Goal: Task Accomplishment & Management: Manage account settings

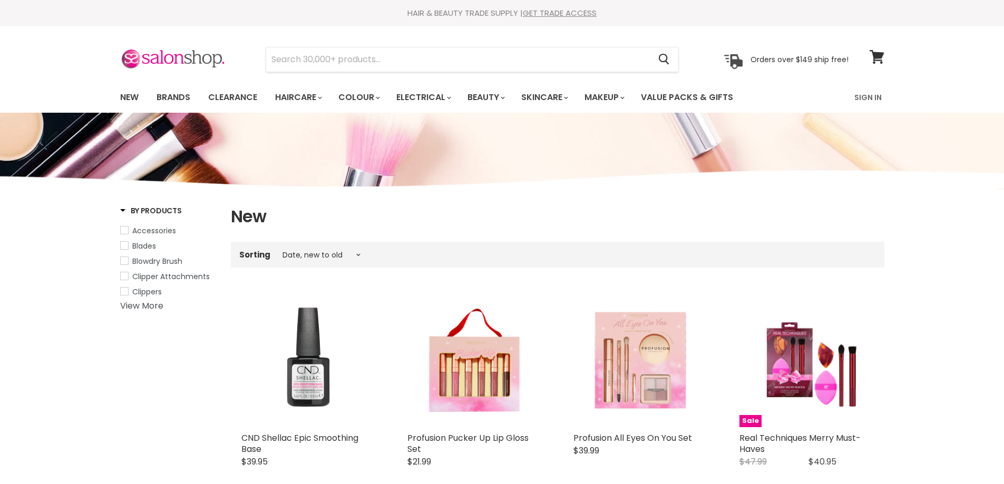
select select "created-descending"
click at [867, 95] on link "Sign In" at bounding box center [868, 97] width 40 height 22
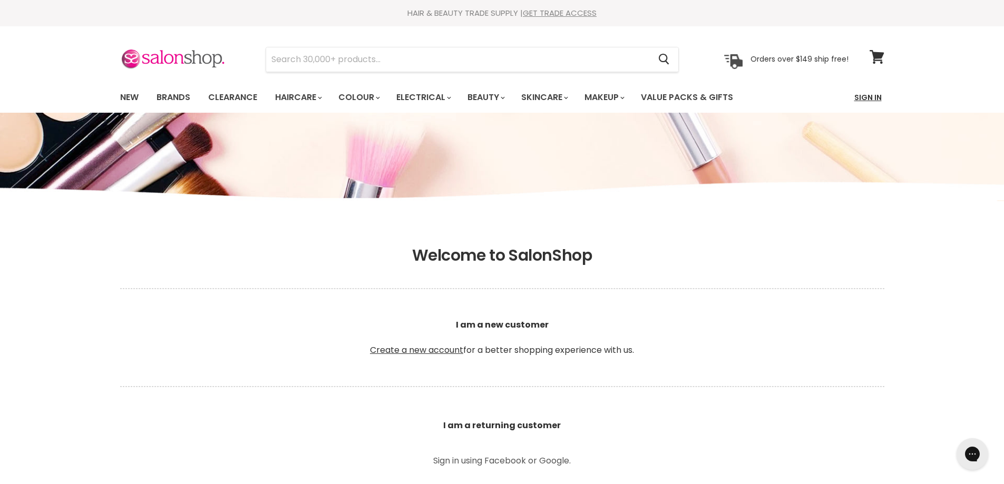
click at [869, 99] on link "Sign In" at bounding box center [868, 97] width 40 height 22
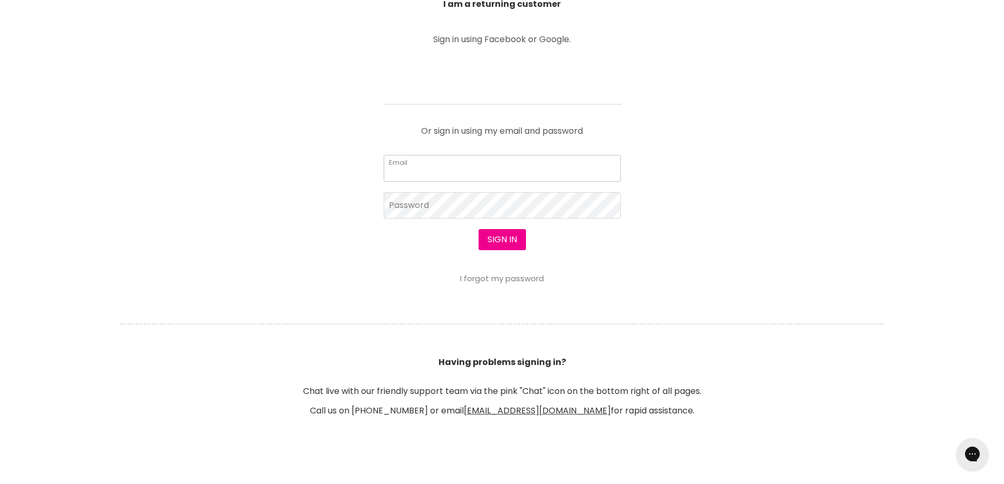
click at [490, 177] on input "Email" at bounding box center [502, 168] width 237 height 26
type input "leroyspunk1@hotmail.com"
click at [512, 240] on button "Sign in" at bounding box center [502, 239] width 47 height 21
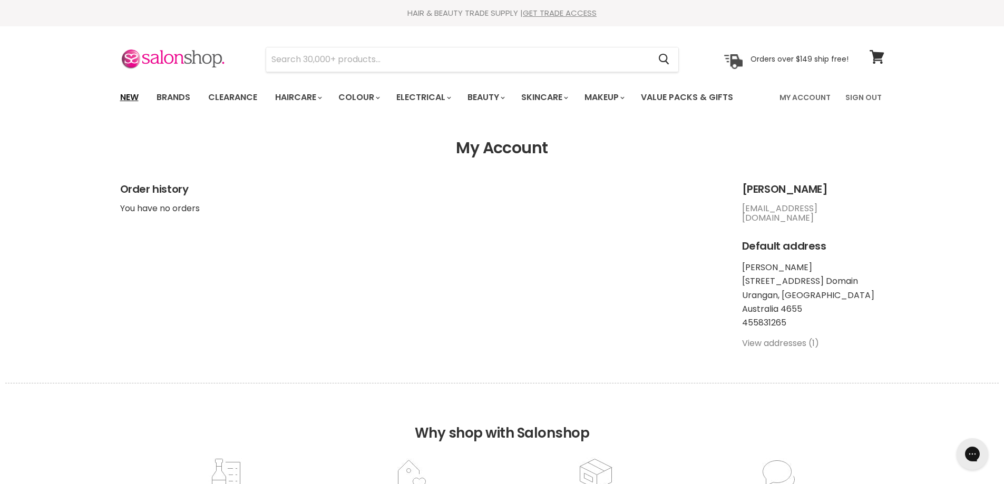
click at [126, 95] on link "New" at bounding box center [129, 97] width 34 height 22
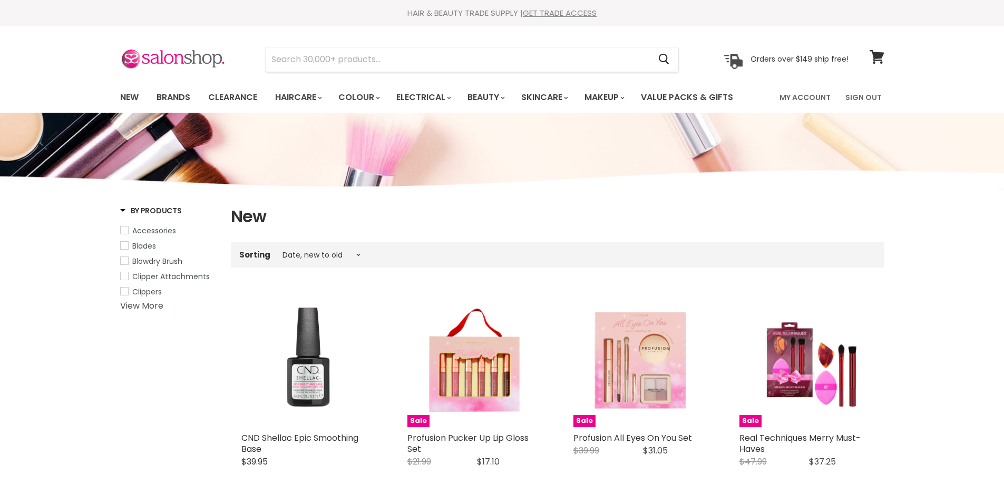
select select "created-descending"
